Goal: Use online tool/utility: Utilize a website feature to perform a specific function

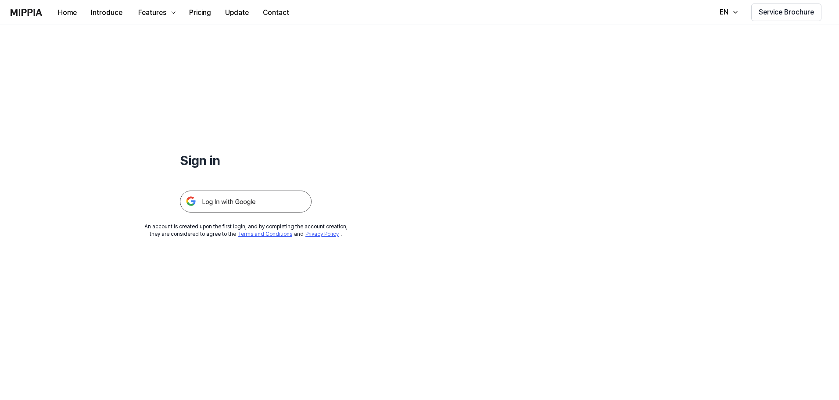
click at [245, 199] on img at bounding box center [246, 201] width 132 height 22
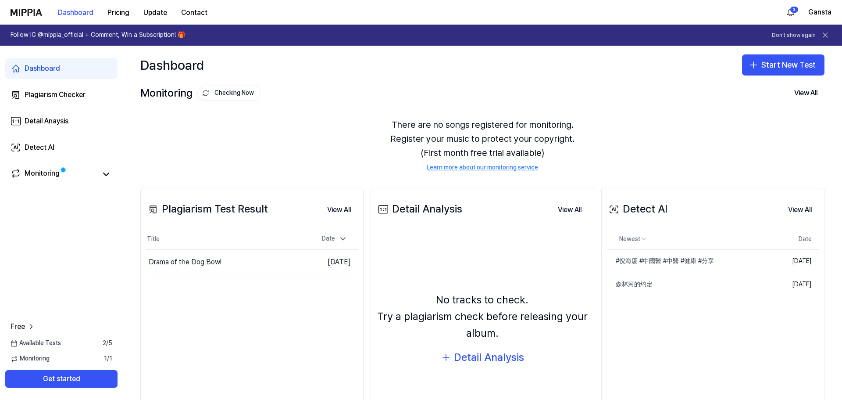
click at [826, 32] on icon at bounding box center [825, 35] width 9 height 9
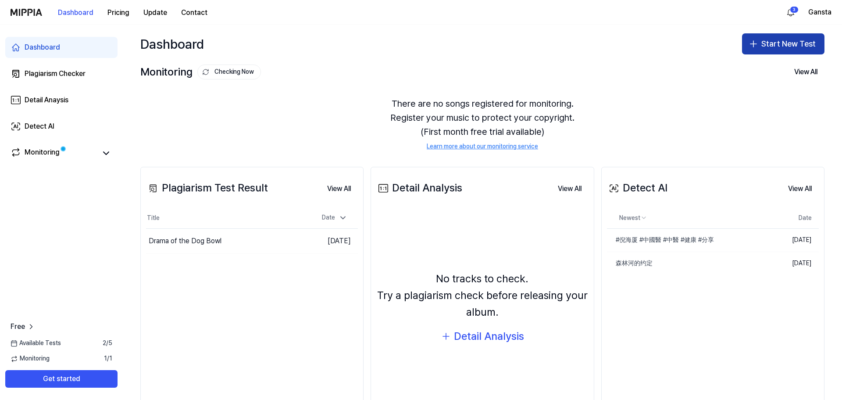
click at [764, 36] on button "Start New Test" at bounding box center [783, 43] width 82 height 21
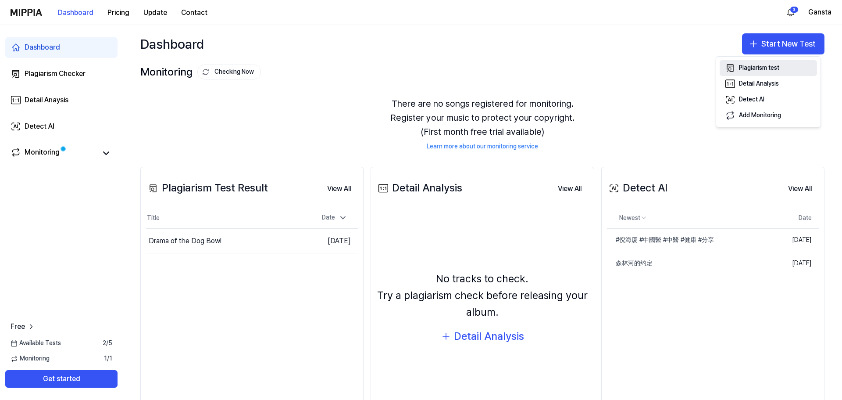
click at [755, 67] on div "Plagiarism test" at bounding box center [759, 68] width 40 height 9
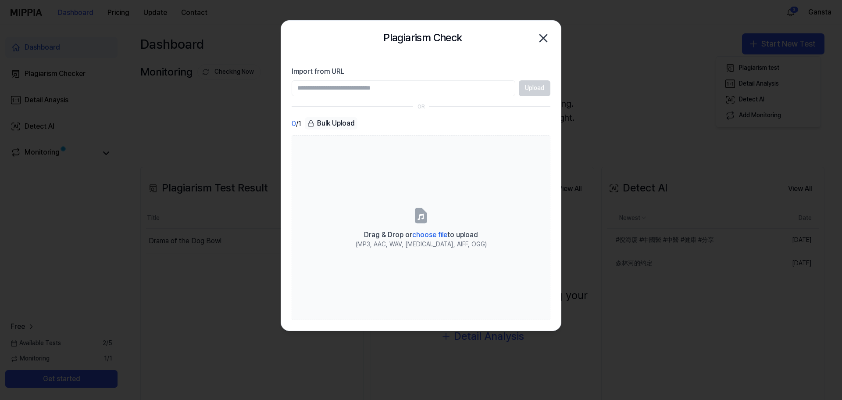
click at [469, 89] on input "Import from URL" at bounding box center [404, 88] width 224 height 16
click at [483, 122] on div "0 / 1 Bulk Upload" at bounding box center [421, 123] width 259 height 13
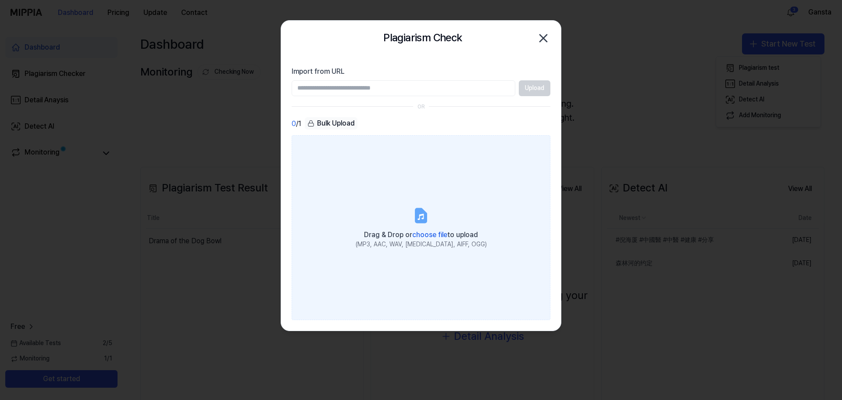
click at [415, 220] on icon at bounding box center [421, 216] width 18 height 18
click at [0, 0] on input "Drag & Drop or choose file to upload (MP3, AAC, WAV, [MEDICAL_DATA], AIFF, OGG)" at bounding box center [0, 0] width 0 height 0
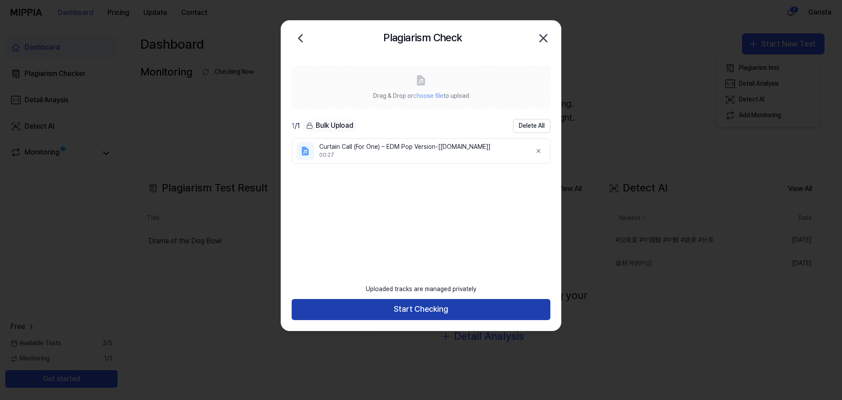
click at [432, 304] on button "Start Checking" at bounding box center [421, 309] width 259 height 21
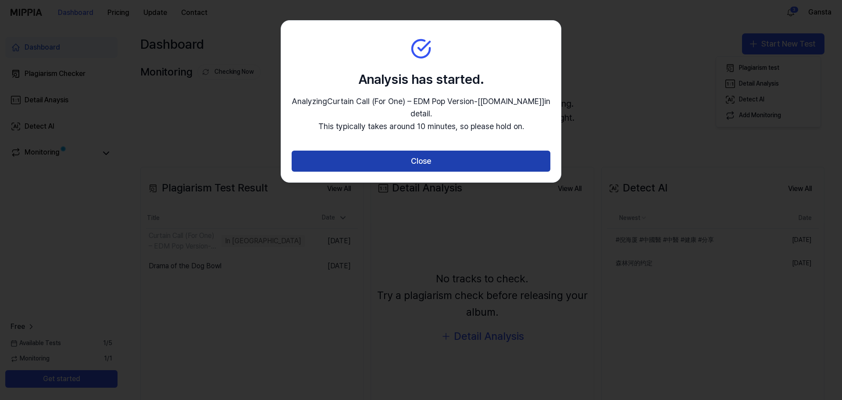
click at [430, 156] on button "Close" at bounding box center [421, 160] width 259 height 21
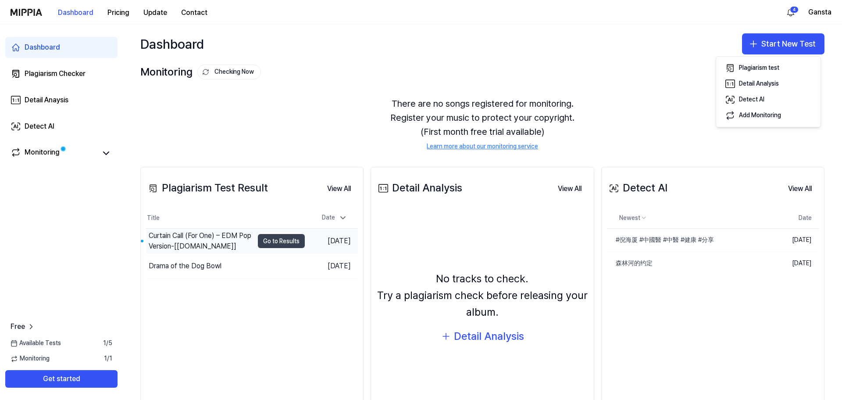
click at [274, 241] on button "Go to Results" at bounding box center [281, 241] width 47 height 14
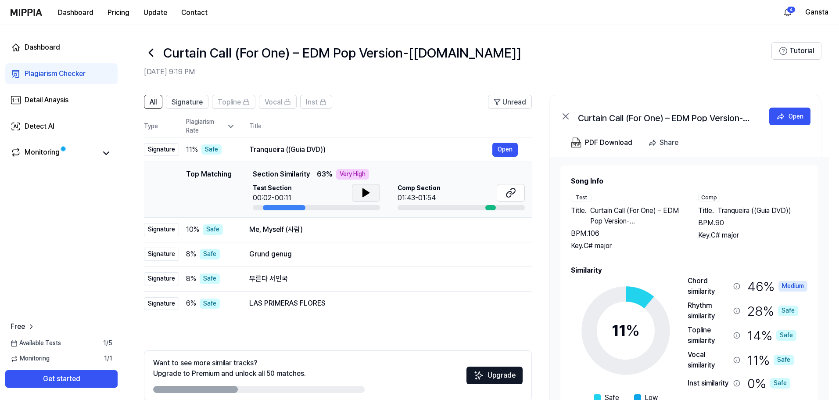
click at [365, 189] on icon at bounding box center [366, 192] width 11 height 11
click at [505, 193] on button at bounding box center [511, 193] width 28 height 18
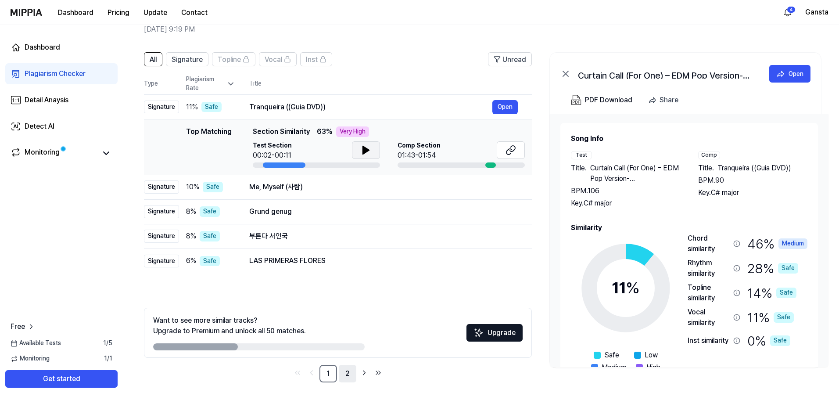
click at [349, 371] on link "2" at bounding box center [348, 374] width 18 height 18
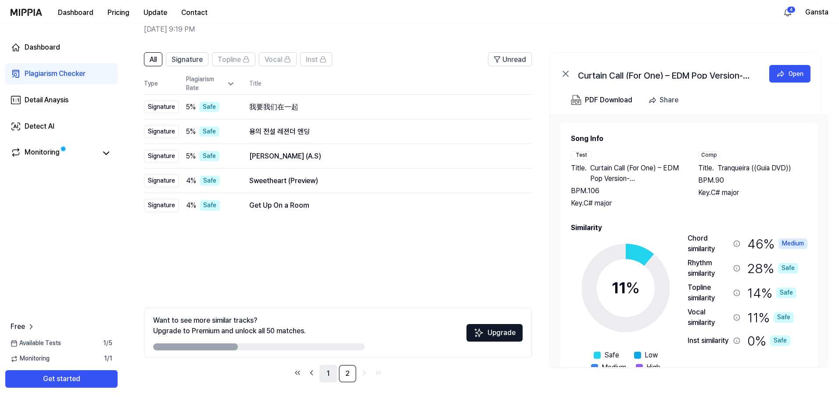
click at [332, 373] on link "1" at bounding box center [328, 374] width 18 height 18
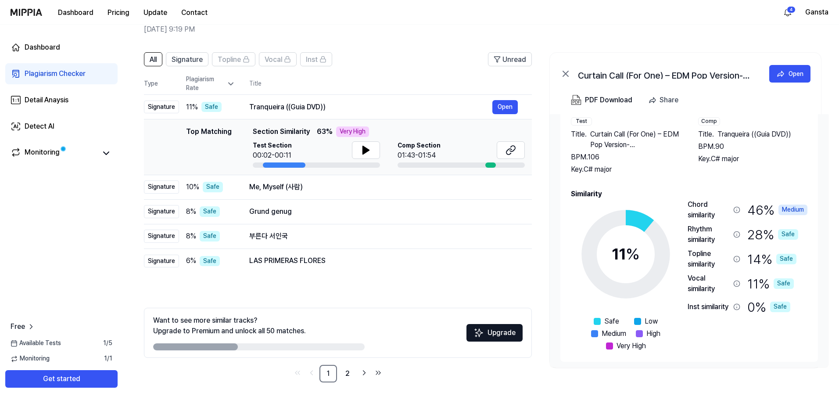
scroll to position [37, 0]
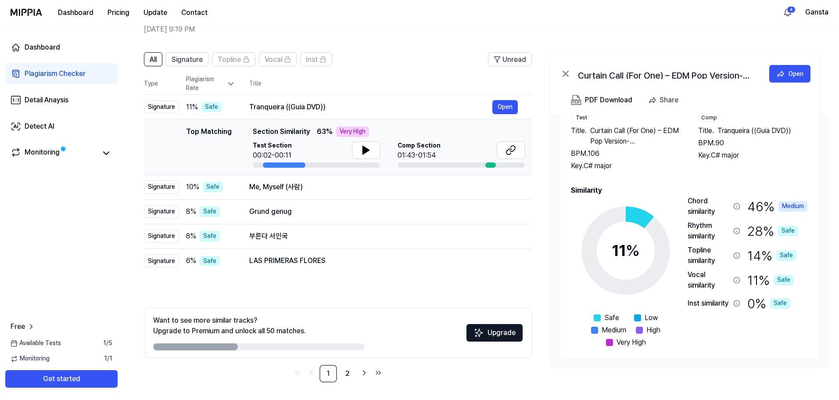
click at [737, 204] on icon at bounding box center [736, 206] width 7 height 7
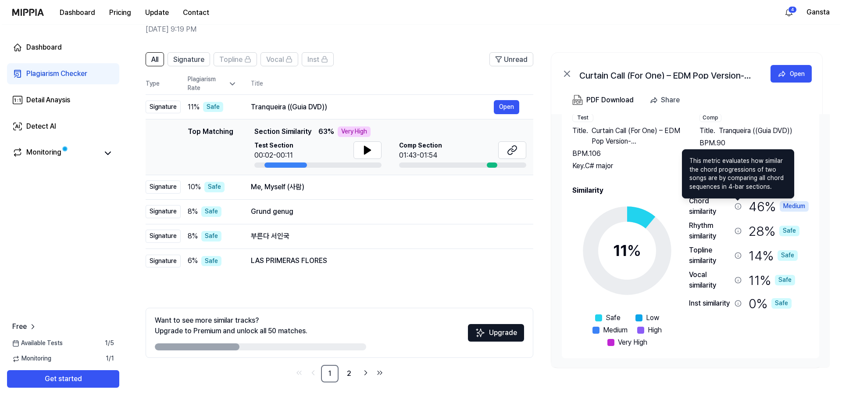
scroll to position [0, 0]
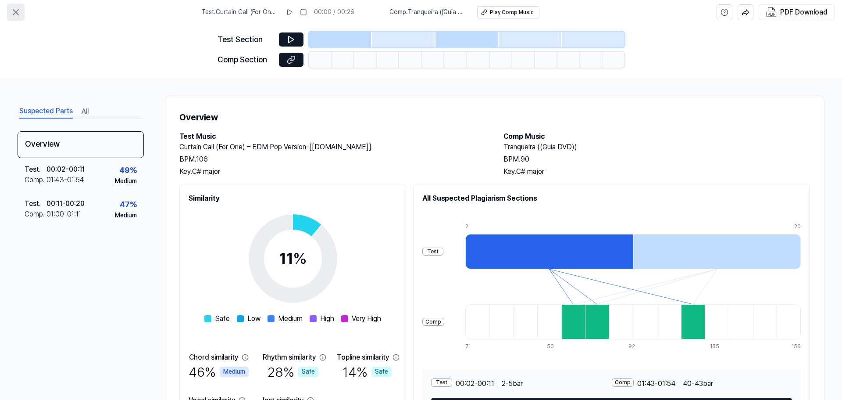
click at [14, 11] on icon at bounding box center [15, 12] width 5 height 5
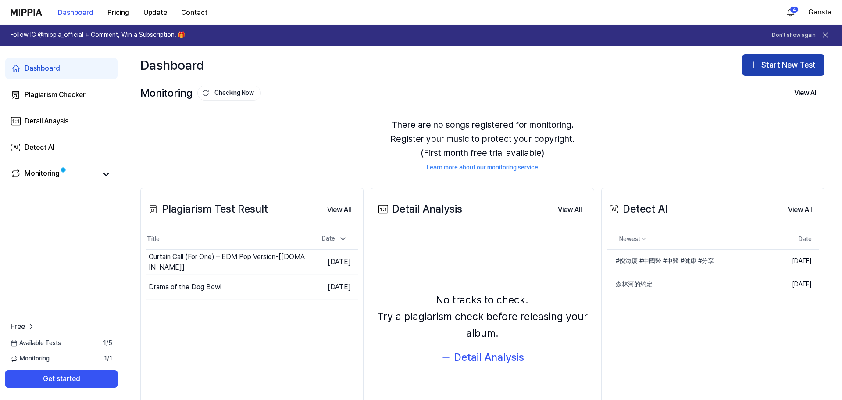
click at [761, 63] on button "Start New Test" at bounding box center [783, 64] width 82 height 21
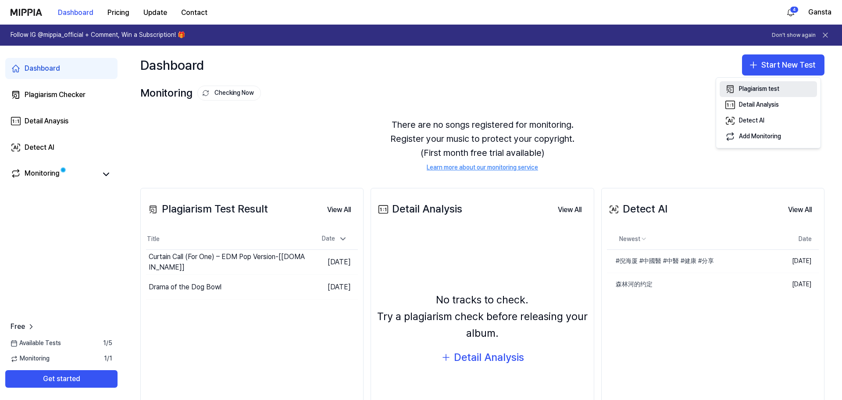
click at [753, 90] on div "Plagiarism test" at bounding box center [759, 89] width 40 height 9
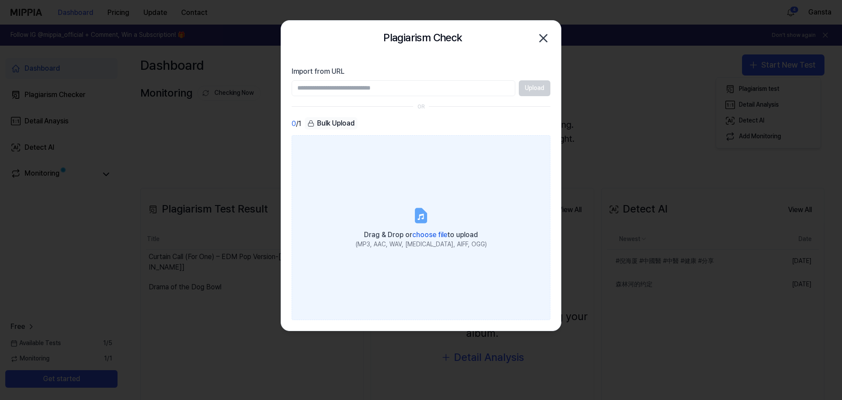
click at [412, 227] on label "Drag & Drop or choose file to upload (MP3, AAC, WAV, [MEDICAL_DATA], AIFF, OGG)" at bounding box center [421, 227] width 259 height 184
click at [0, 0] on input "Drag & Drop or choose file to upload (MP3, AAC, WAV, [MEDICAL_DATA], AIFF, OGG)" at bounding box center [0, 0] width 0 height 0
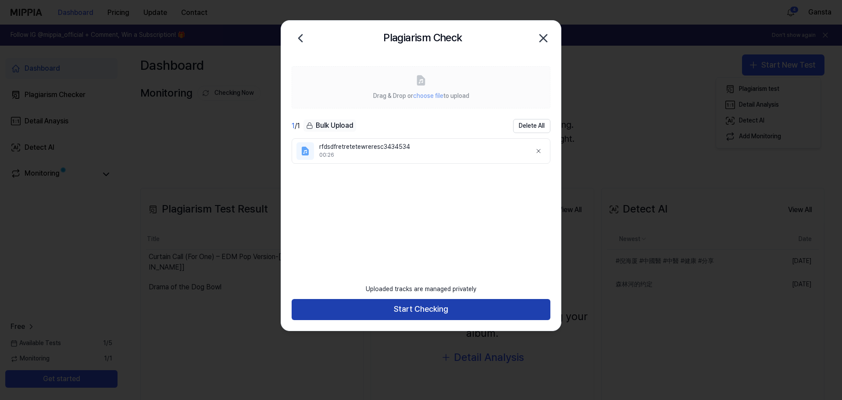
click at [399, 310] on button "Start Checking" at bounding box center [421, 309] width 259 height 21
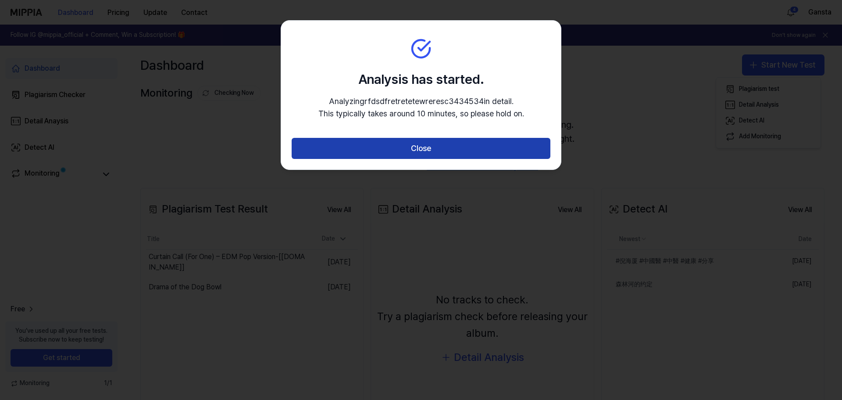
click at [425, 152] on button "Close" at bounding box center [421, 148] width 259 height 21
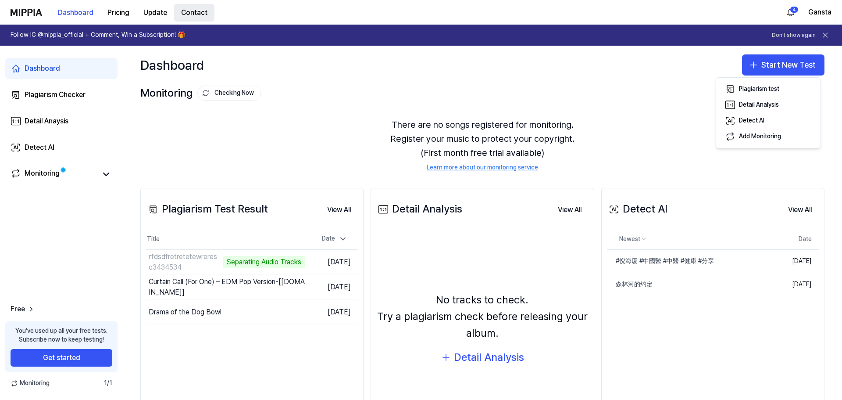
click at [187, 12] on button "Contact" at bounding box center [194, 13] width 40 height 18
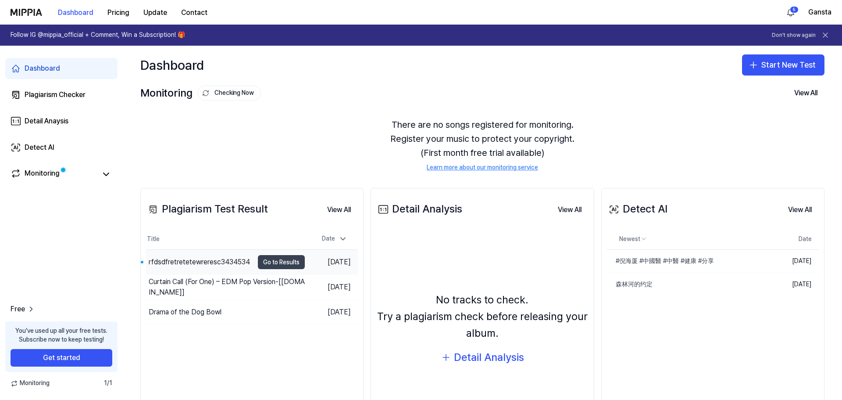
click at [271, 255] on td "rfdsdfretretetewreresc3434534 Go to Results" at bounding box center [225, 262] width 159 height 25
click at [269, 259] on button "Go to Results" at bounding box center [281, 262] width 47 height 14
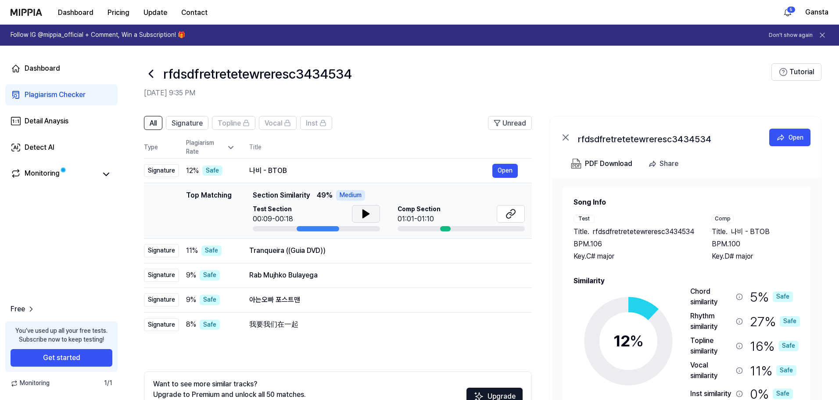
click at [366, 213] on icon at bounding box center [366, 214] width 6 height 8
click at [716, 90] on h2 "[DATE] 9:35 PM" at bounding box center [457, 93] width 627 height 11
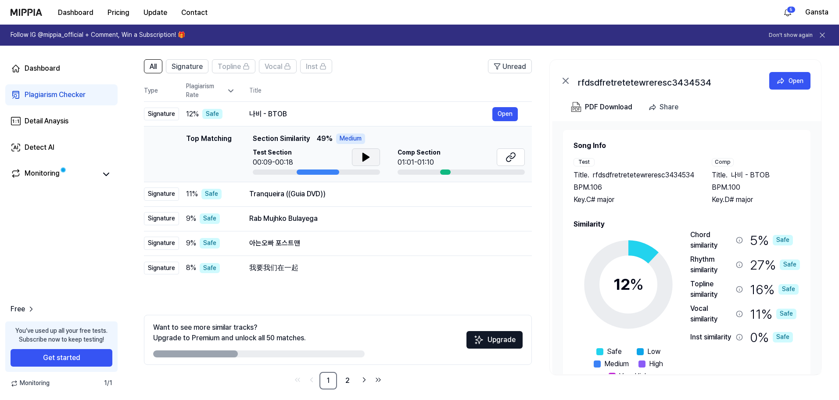
scroll to position [64, 0]
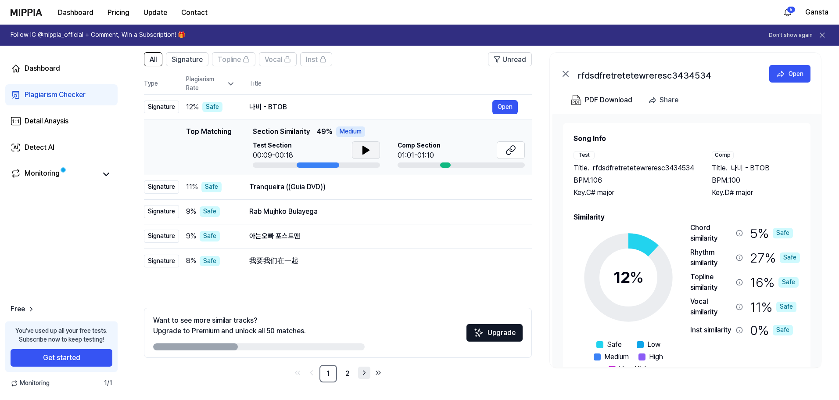
click at [359, 372] on link "Go to next page" at bounding box center [364, 372] width 12 height 12
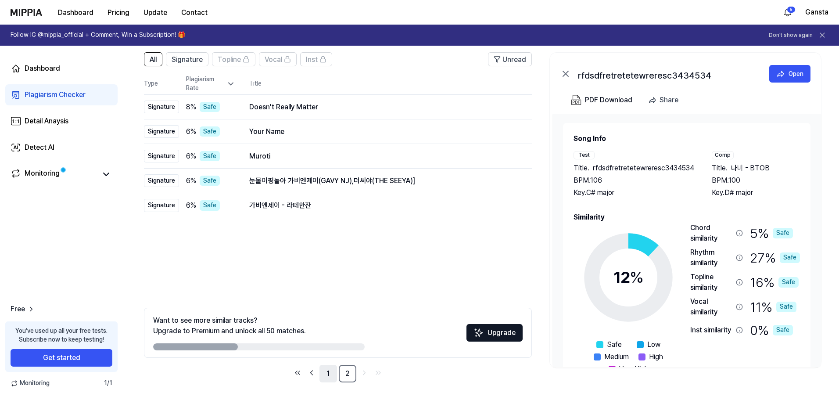
click at [328, 370] on link "1" at bounding box center [328, 374] width 18 height 18
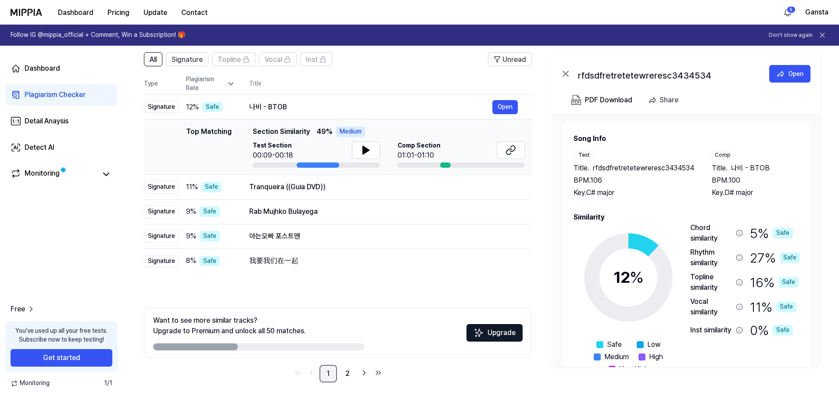
click at [332, 371] on link "1" at bounding box center [328, 374] width 18 height 18
click at [343, 372] on link "2" at bounding box center [348, 374] width 18 height 18
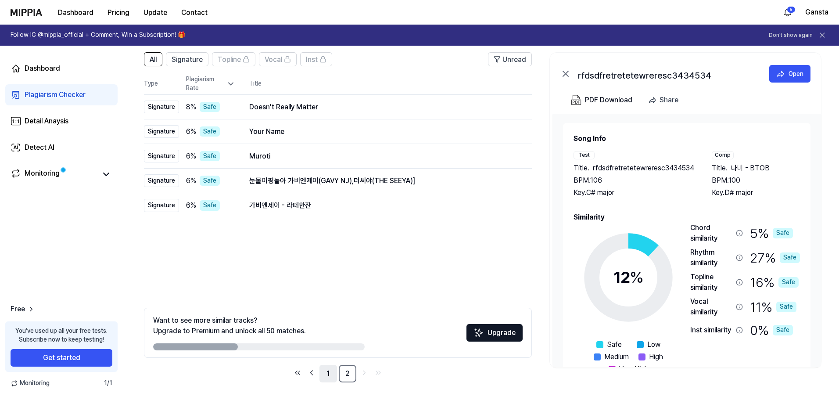
click at [333, 372] on link "1" at bounding box center [328, 374] width 18 height 18
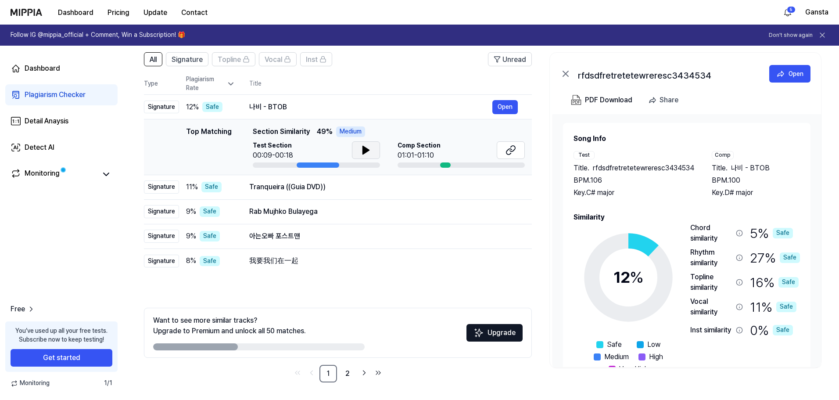
click at [365, 149] on icon at bounding box center [366, 150] width 6 height 8
click at [365, 149] on icon at bounding box center [366, 150] width 11 height 11
click at [508, 150] on icon at bounding box center [510, 150] width 11 height 11
